Goal: Task Accomplishment & Management: Manage account settings

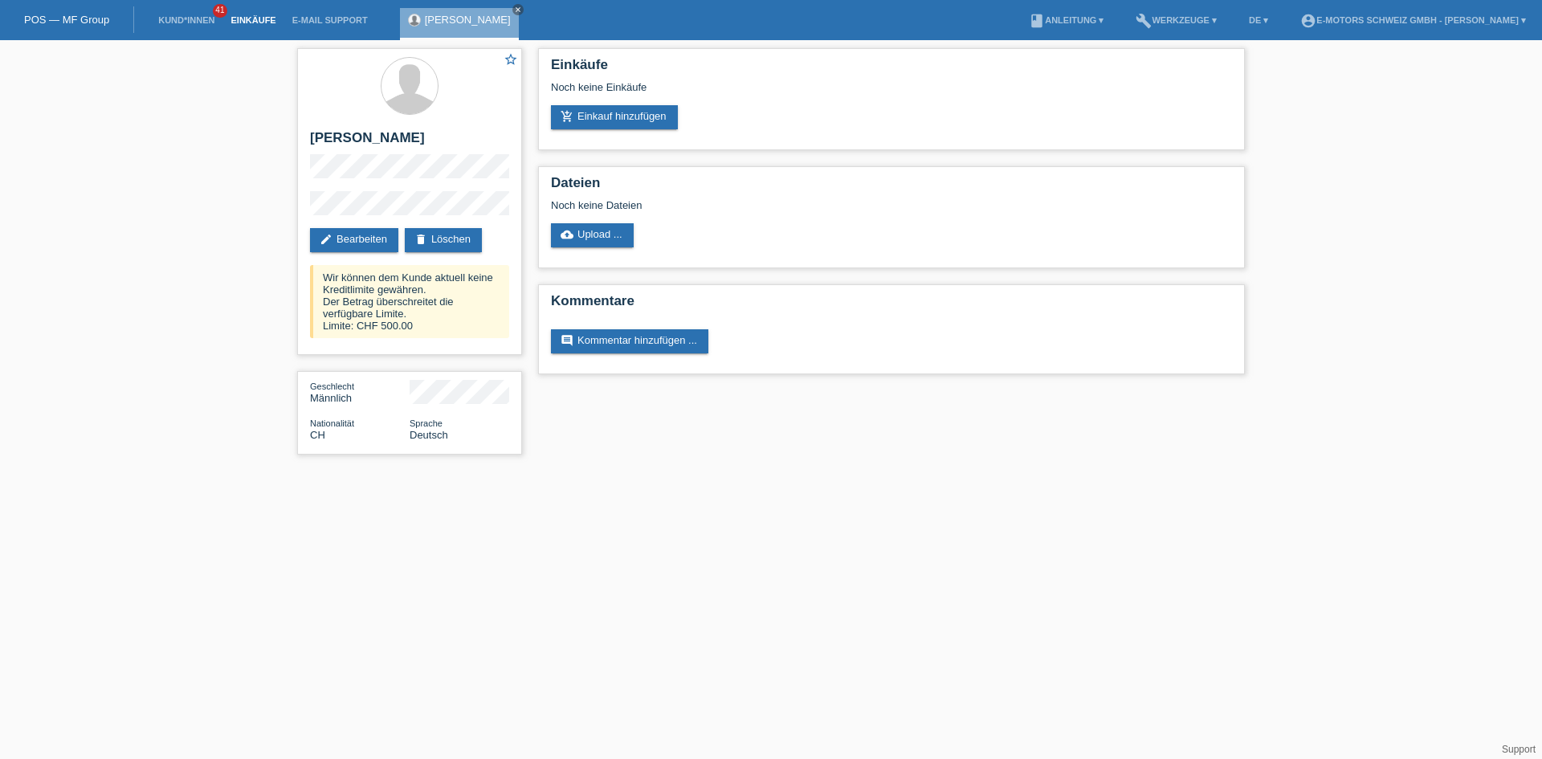
click at [257, 20] on link "Einkäufe" at bounding box center [252, 20] width 61 height 10
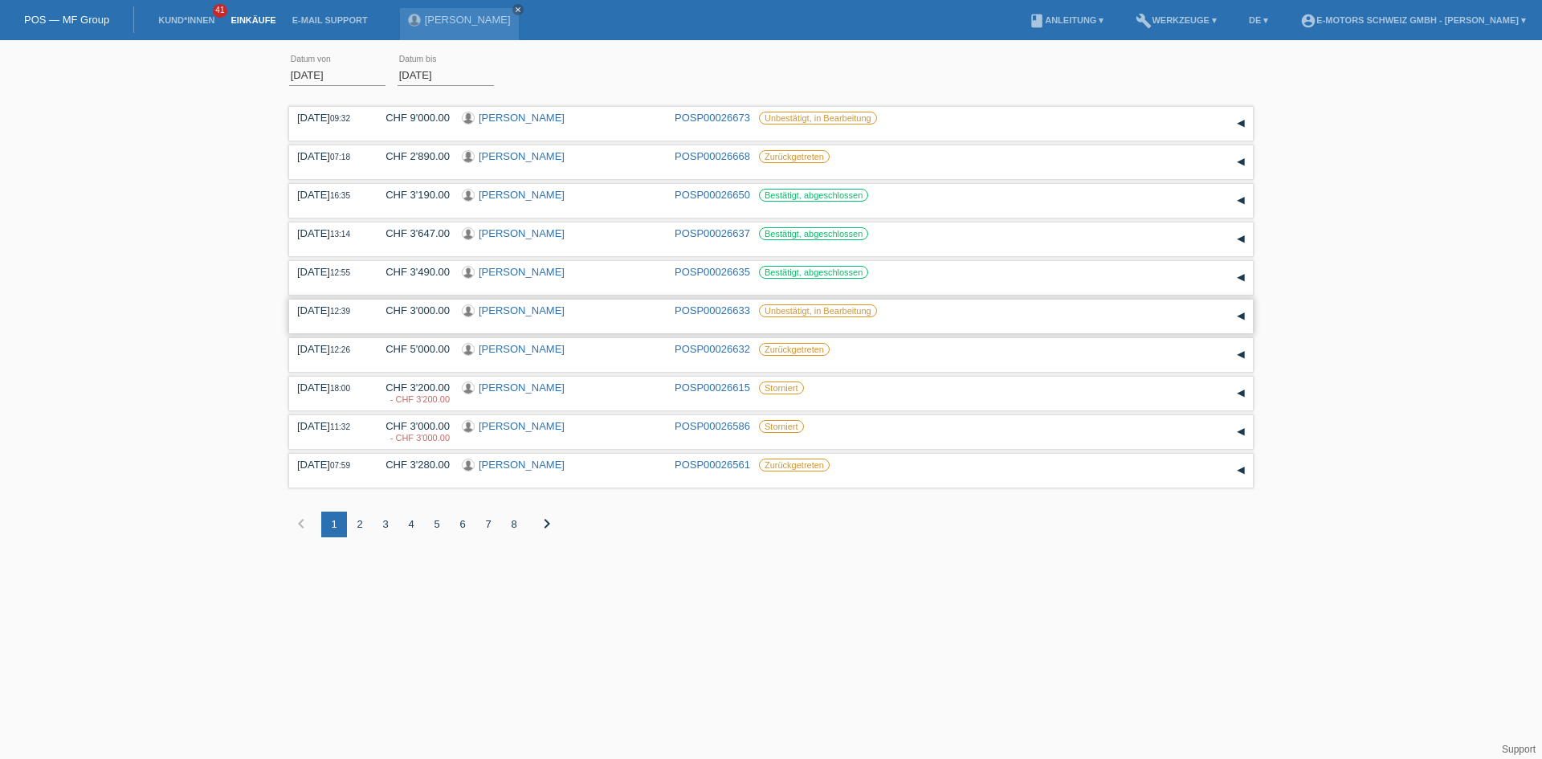
click at [524, 312] on link "Salvatore Limardo" at bounding box center [522, 310] width 86 height 12
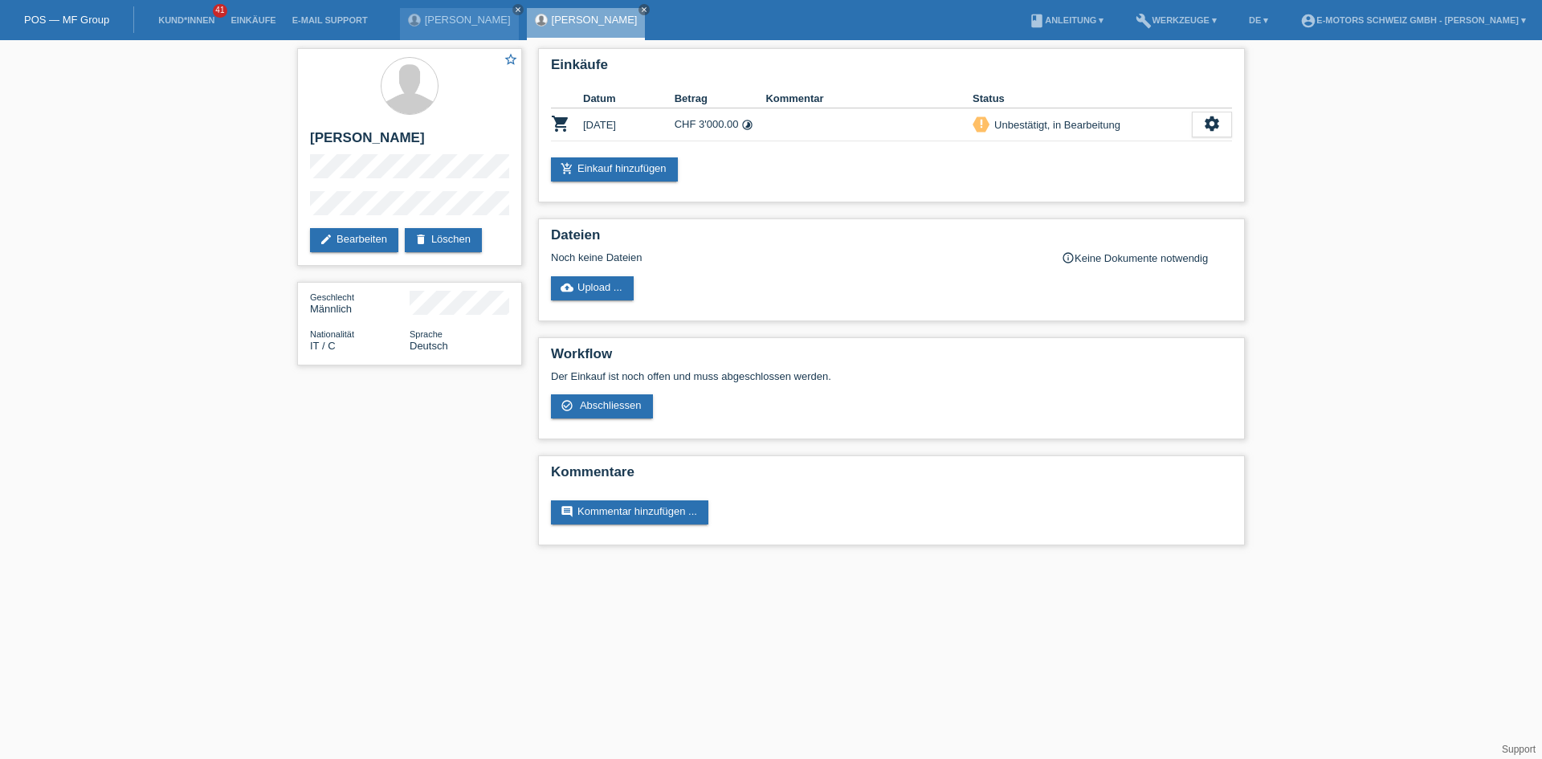
click at [634, 11] on div "[PERSON_NAME] close [PERSON_NAME] close" at bounding box center [527, 20] width 254 height 40
click at [640, 8] on icon "close" at bounding box center [644, 10] width 8 height 8
click at [514, 9] on icon "close" at bounding box center [518, 10] width 8 height 8
click at [244, 27] on li "Einkäufe" at bounding box center [252, 20] width 61 height 41
click at [251, 20] on link "Einkäufe" at bounding box center [252, 20] width 61 height 10
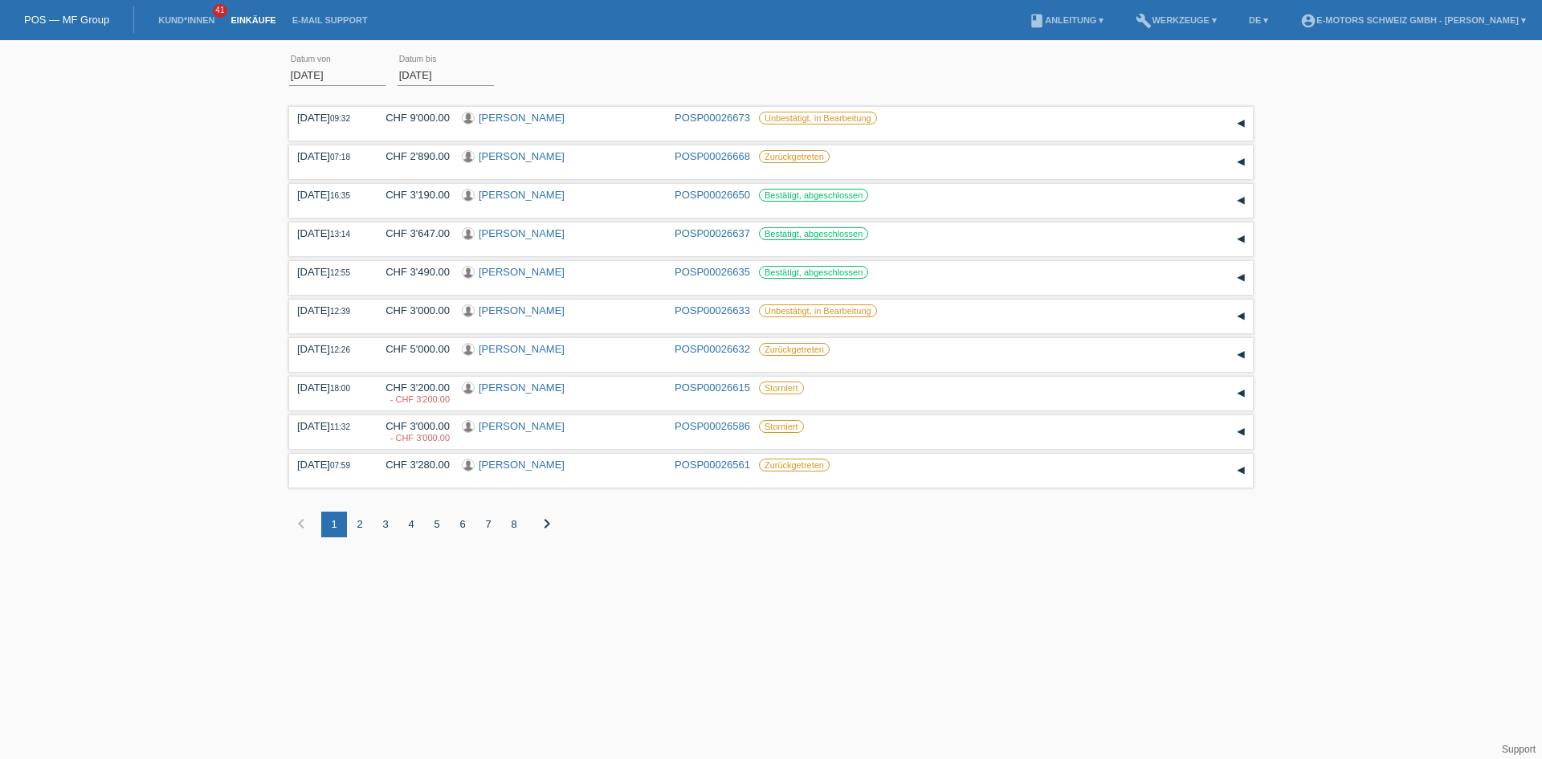
click at [357, 528] on div "2" at bounding box center [360, 525] width 26 height 26
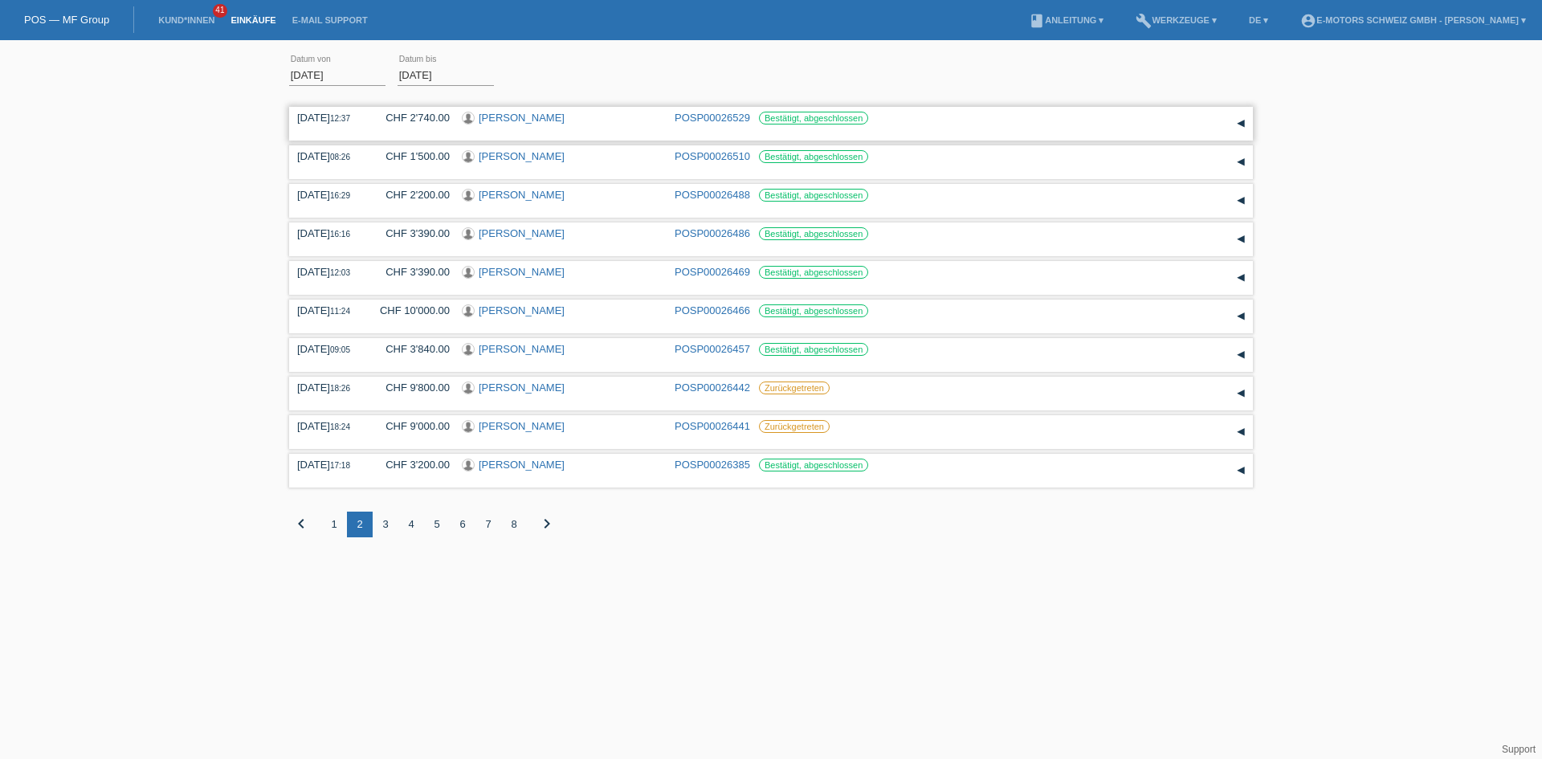
click at [515, 118] on link "Jacques Chenaux" at bounding box center [522, 118] width 86 height 12
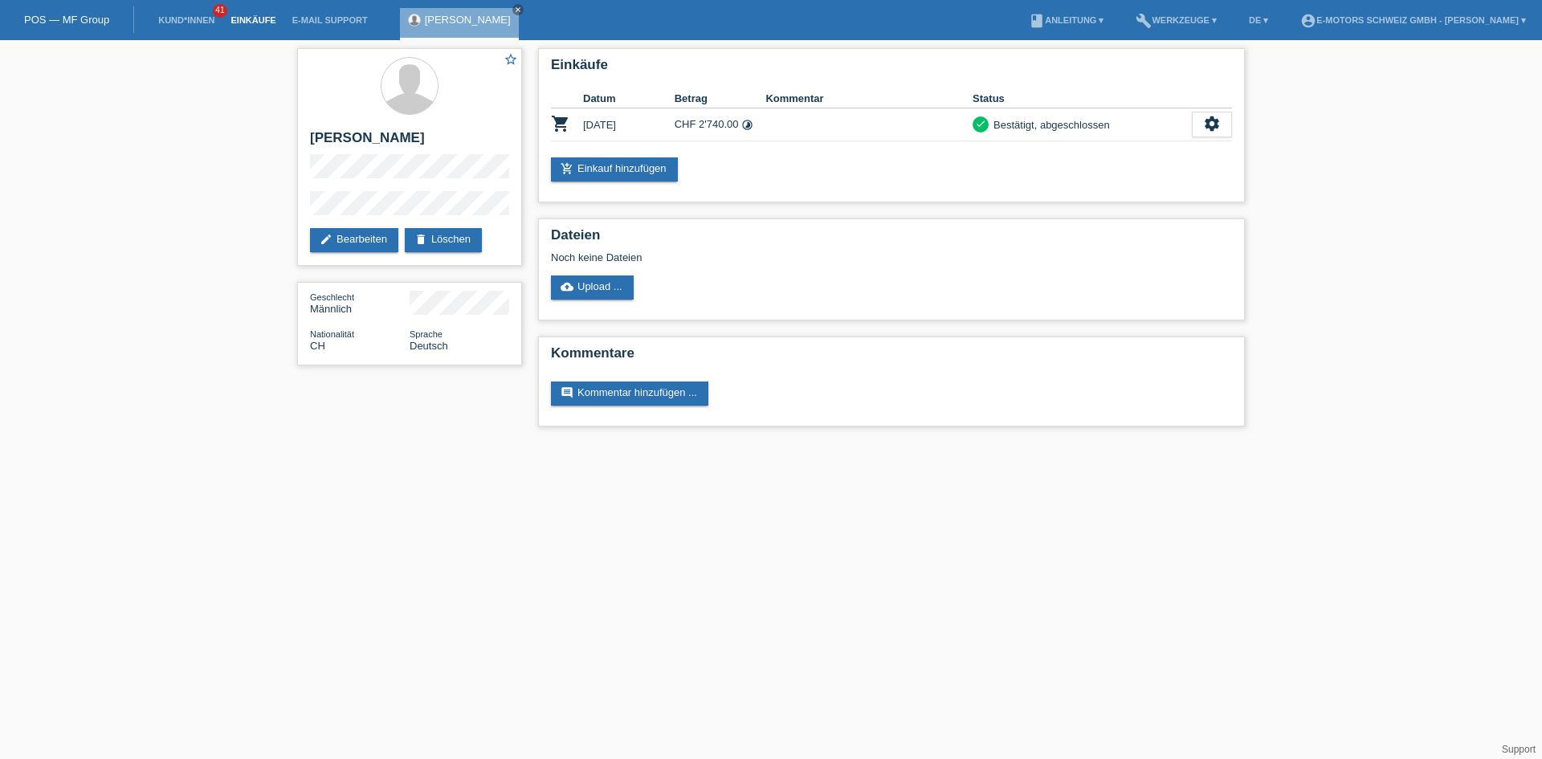
click at [242, 20] on link "Einkäufe" at bounding box center [252, 20] width 61 height 10
